Goal: Transaction & Acquisition: Purchase product/service

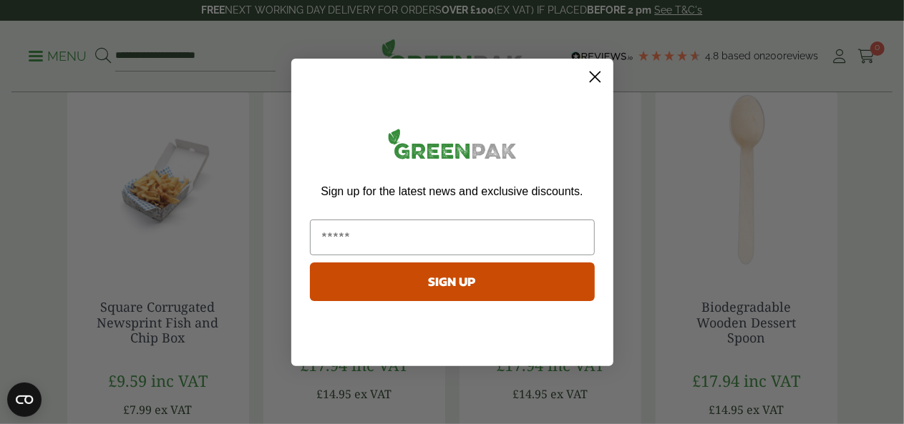
scroll to position [310, 0]
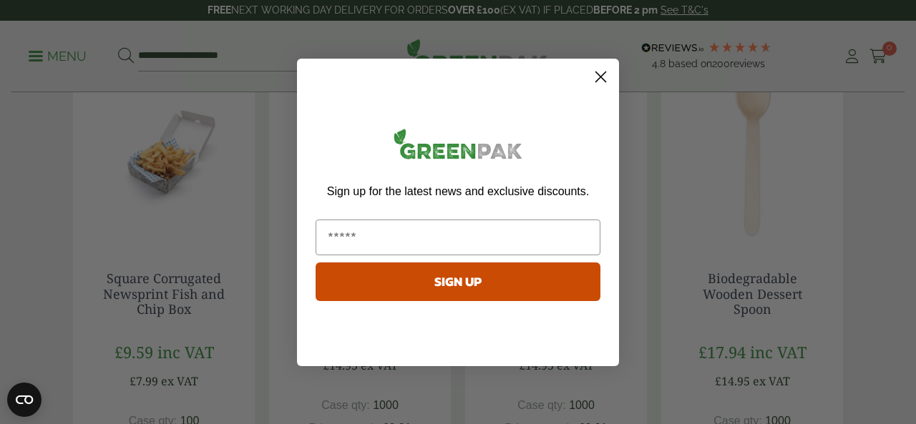
drag, startPoint x: 0, startPoint y: 0, endPoint x: 915, endPoint y: 148, distance: 926.9
click at [600, 78] on icon "Close dialog" at bounding box center [601, 77] width 10 height 10
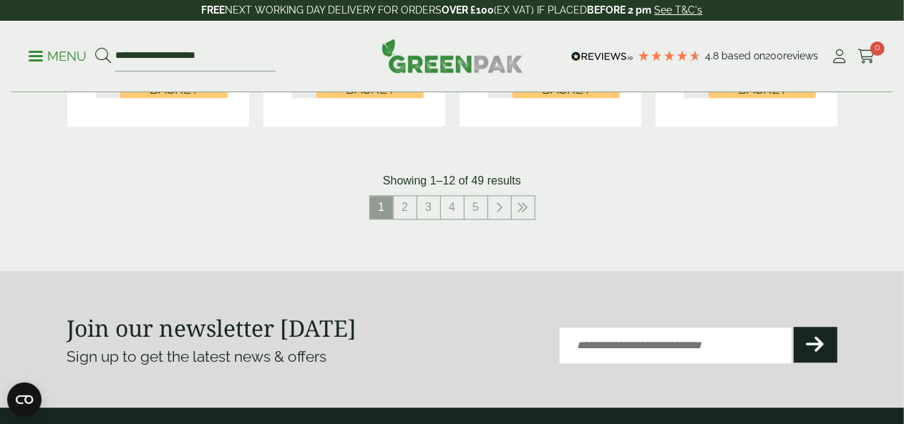
scroll to position [1706, 0]
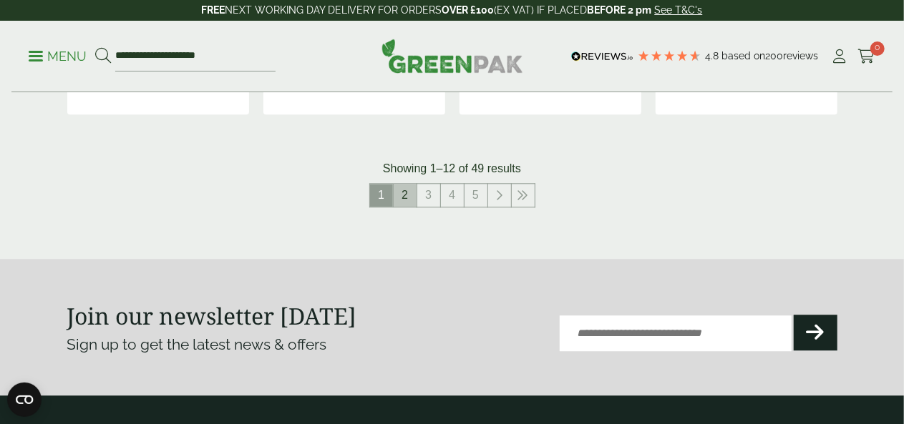
click at [404, 207] on link "2" at bounding box center [404, 195] width 23 height 23
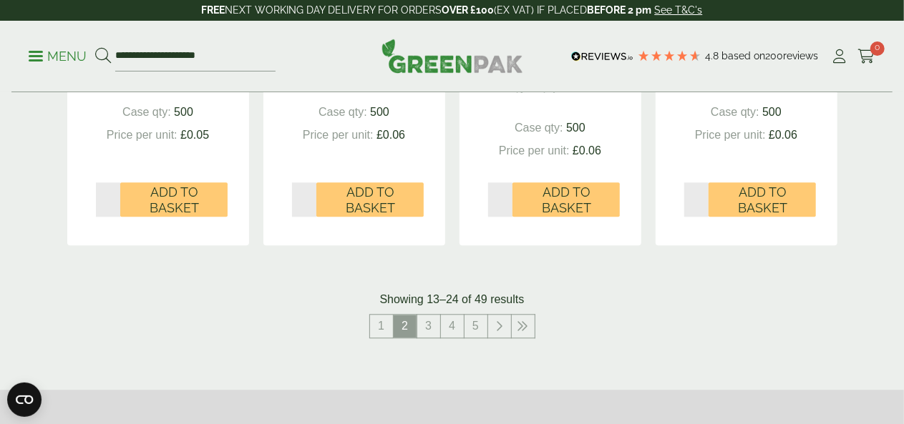
scroll to position [1659, 0]
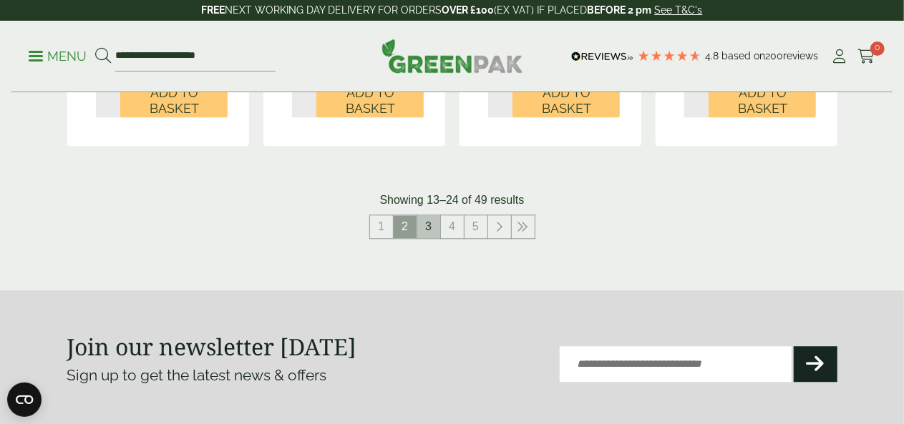
click at [431, 238] on link "3" at bounding box center [428, 226] width 23 height 23
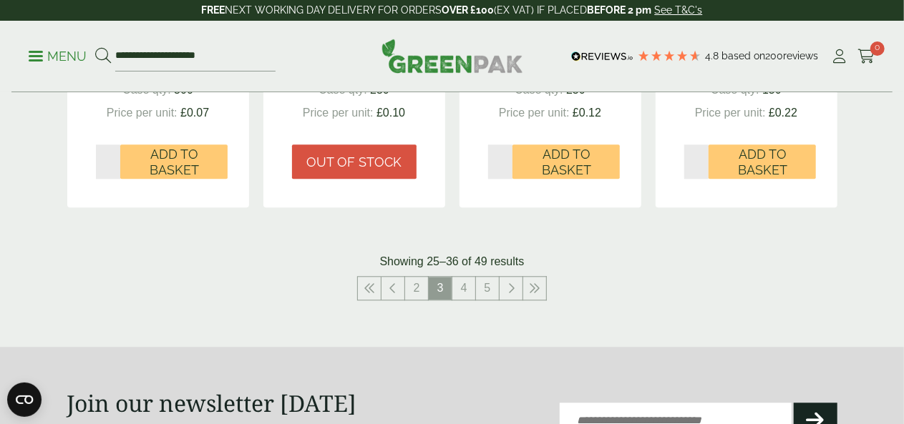
scroll to position [1699, 0]
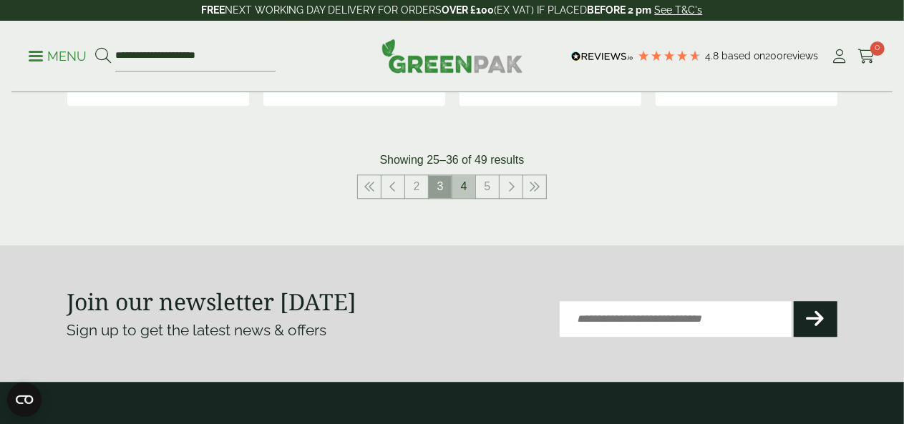
click at [458, 190] on link "4" at bounding box center [463, 186] width 23 height 23
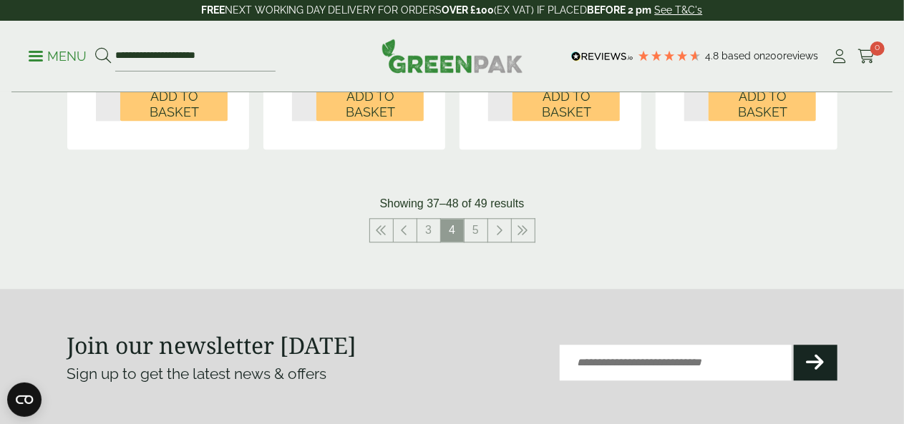
scroll to position [1668, 0]
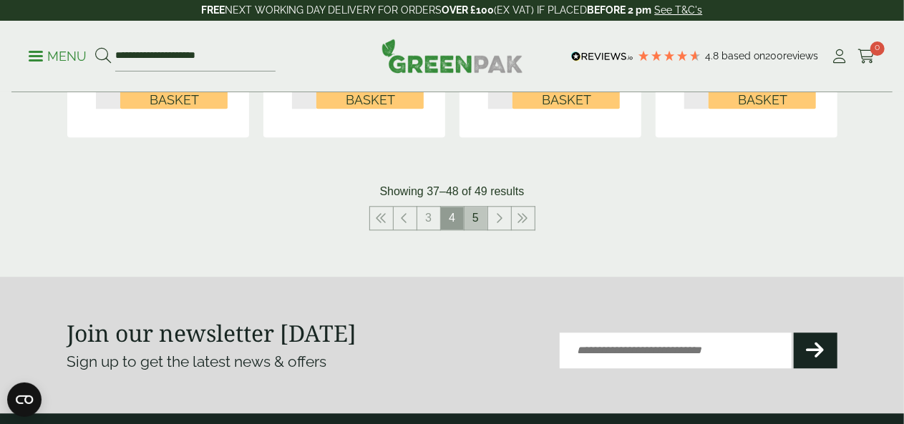
click at [471, 230] on link "5" at bounding box center [475, 218] width 23 height 23
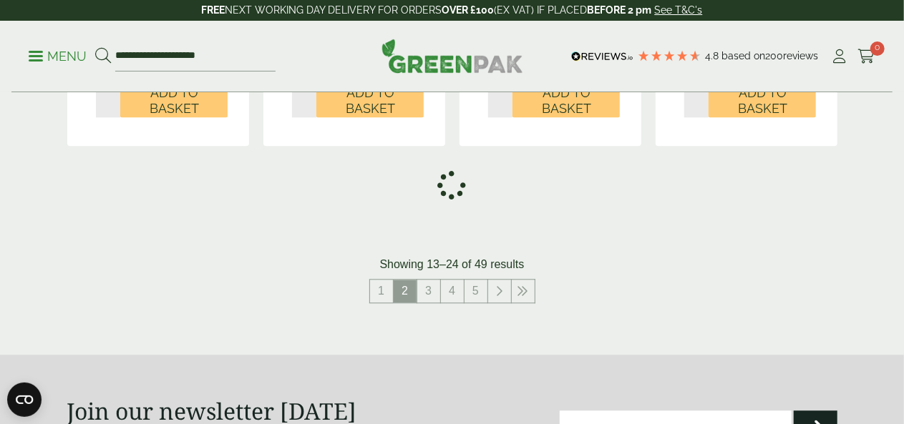
scroll to position [1706, 0]
